Goal: Find specific page/section: Find specific page/section

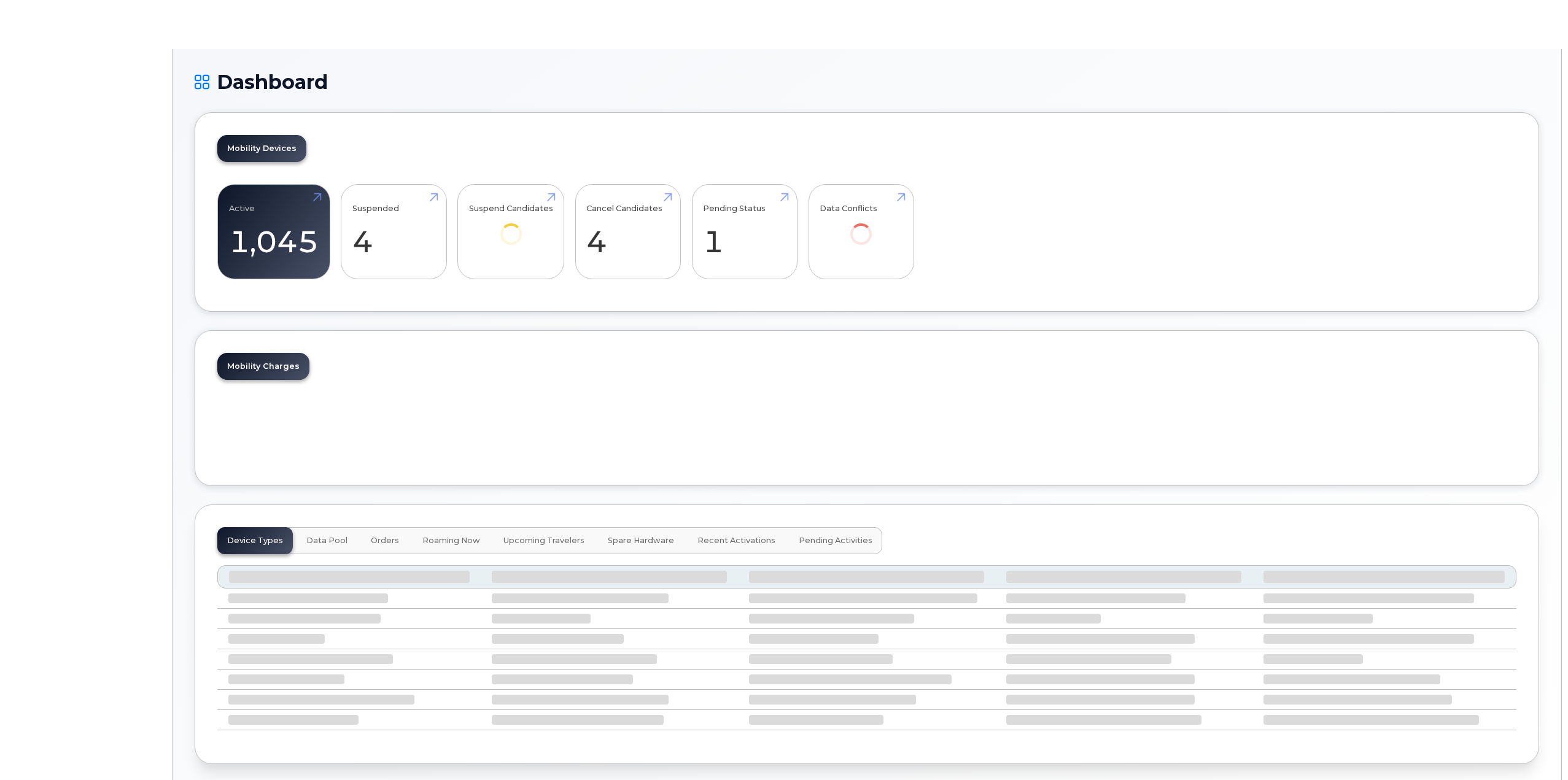
select select "en"
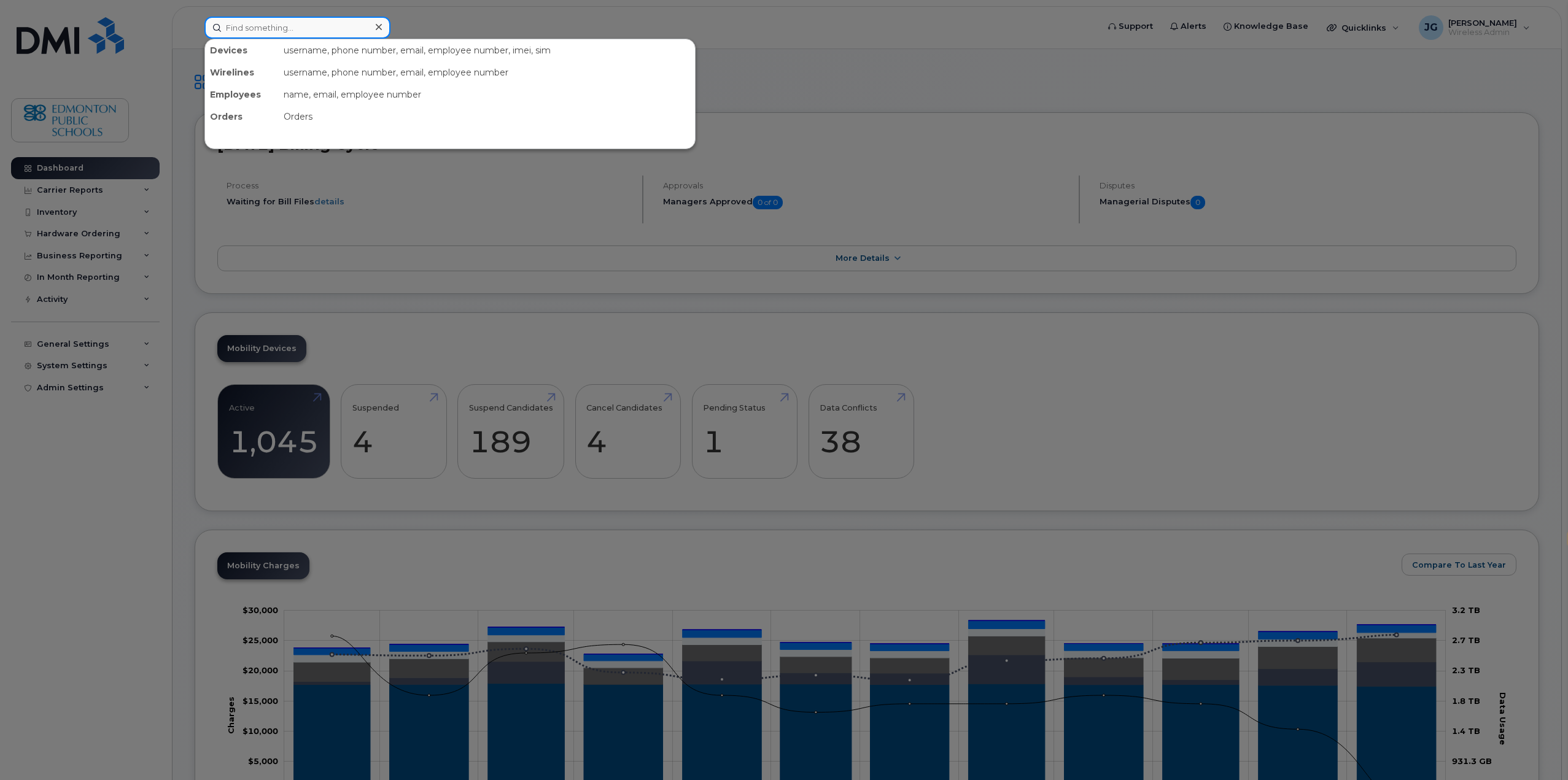
click at [303, 24] on input at bounding box center [297, 27] width 186 height 22
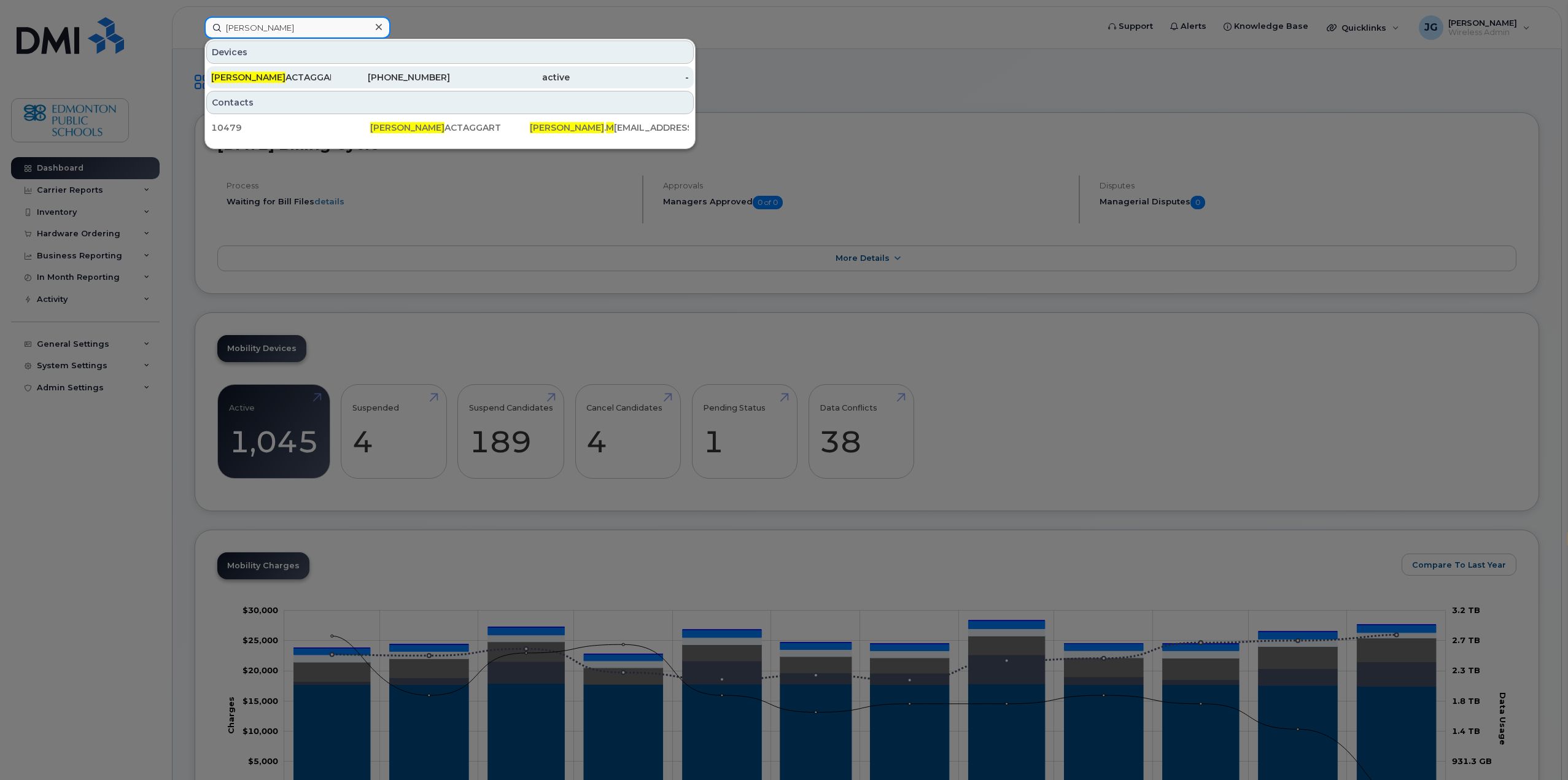
type input "[PERSON_NAME]"
click at [291, 79] on div "[PERSON_NAME]" at bounding box center [271, 78] width 119 height 12
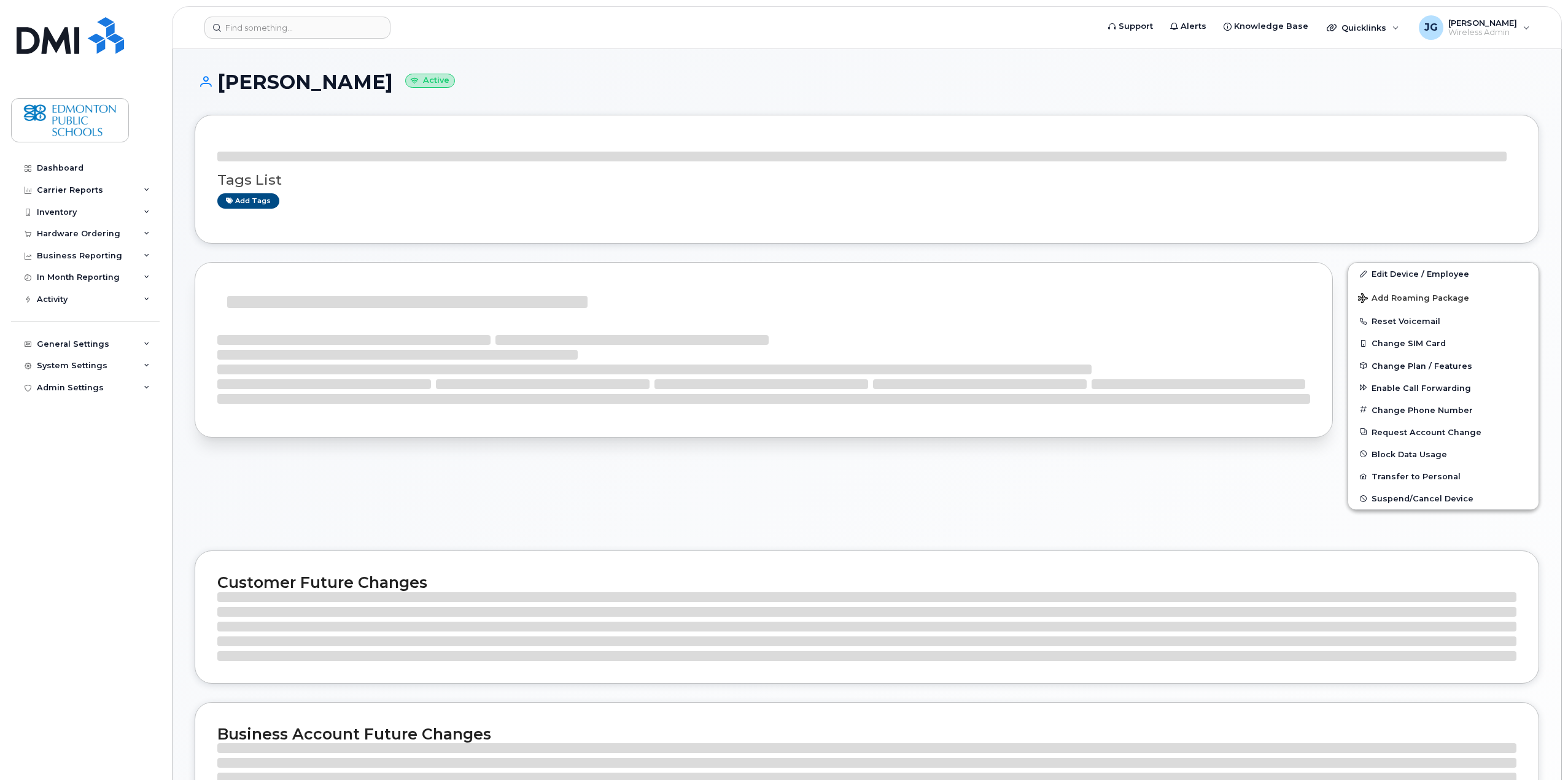
select select "en"
